Goal: Check status: Check status

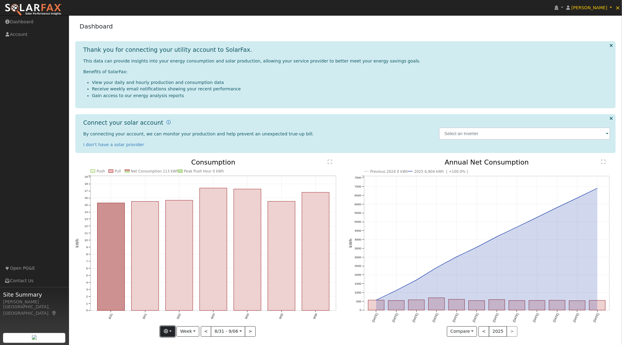
click at [173, 333] on button "button" at bounding box center [167, 332] width 15 height 10
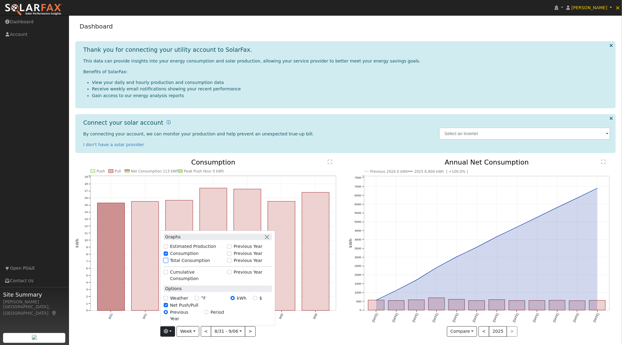
click at [168, 263] on input "Total Consumption" at bounding box center [166, 261] width 4 height 4
checkbox input "true"
click at [235, 264] on div "Previous Year" at bounding box center [249, 261] width 44 height 6
click at [232, 263] on input "Previous Year" at bounding box center [229, 261] width 4 height 4
checkbox input "true"
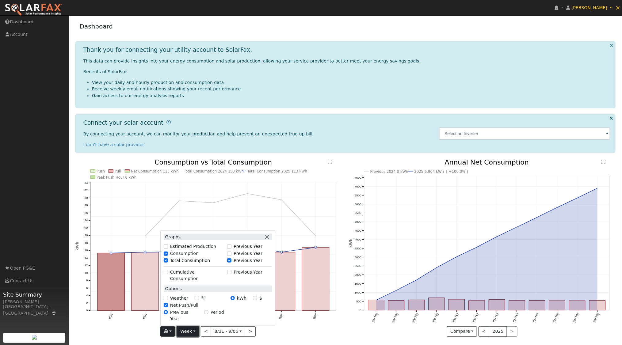
click at [196, 330] on button "Week" at bounding box center [188, 332] width 22 height 10
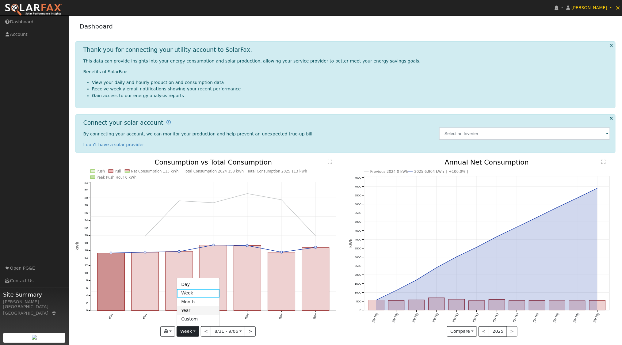
click at [196, 310] on link "Year" at bounding box center [198, 310] width 43 height 9
type input "[DATE]"
